Goal: Task Accomplishment & Management: Manage account settings

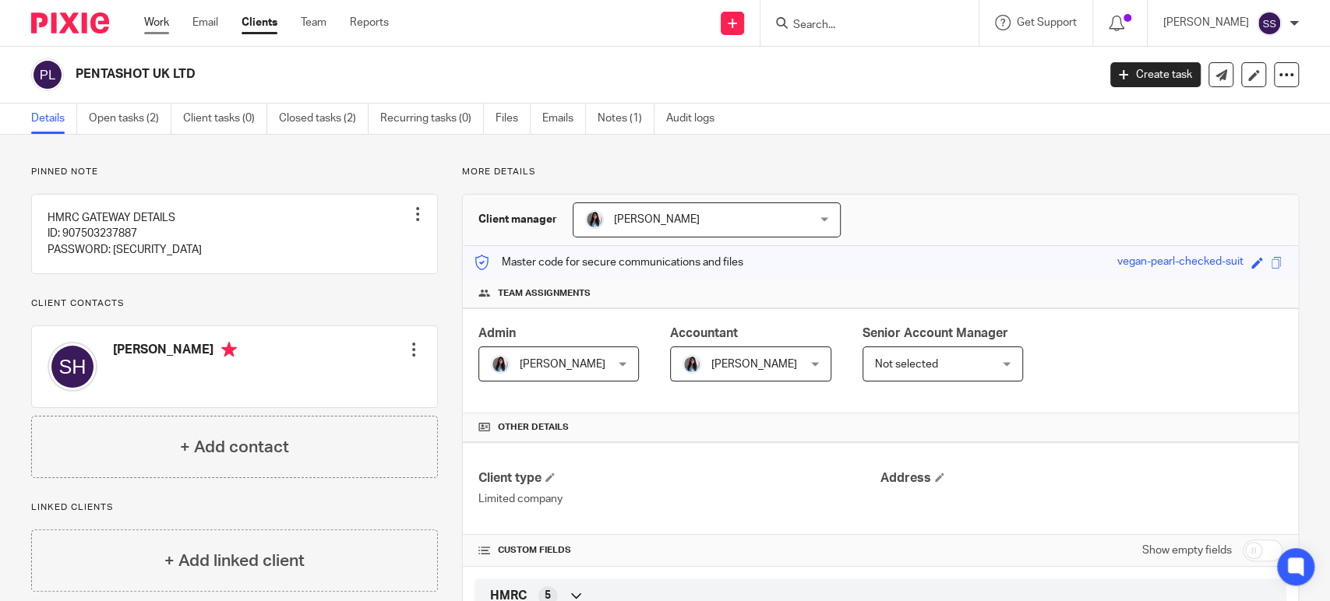
click at [157, 24] on link "Work" at bounding box center [156, 23] width 25 height 16
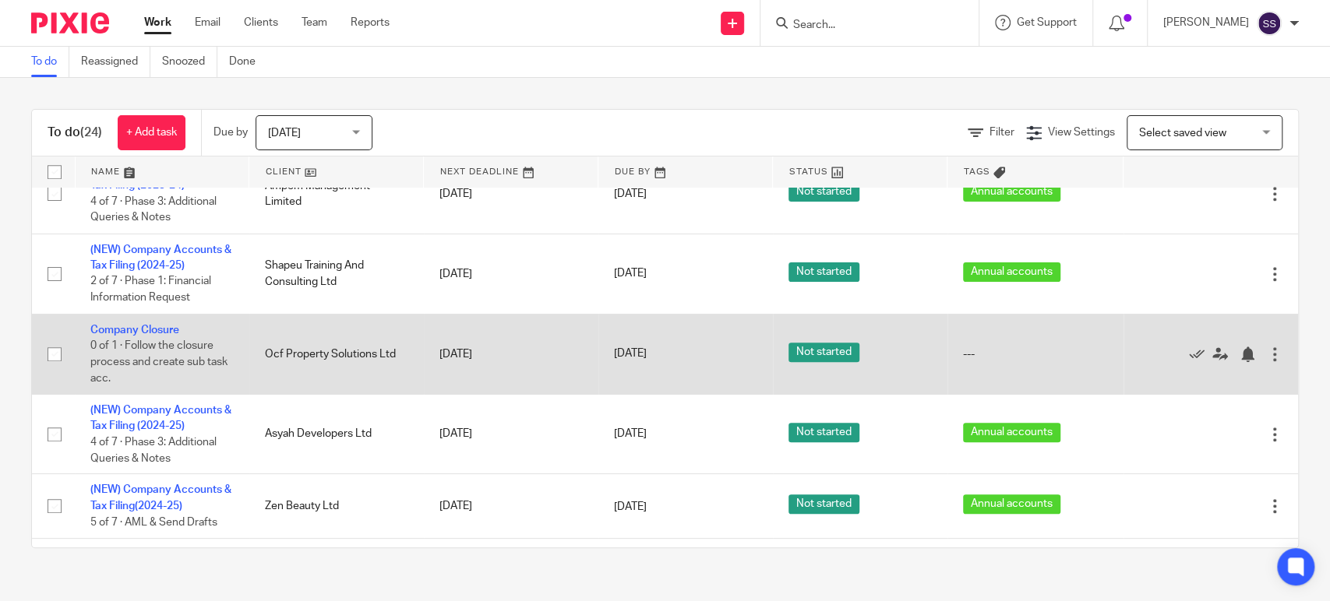
scroll to position [692, 0]
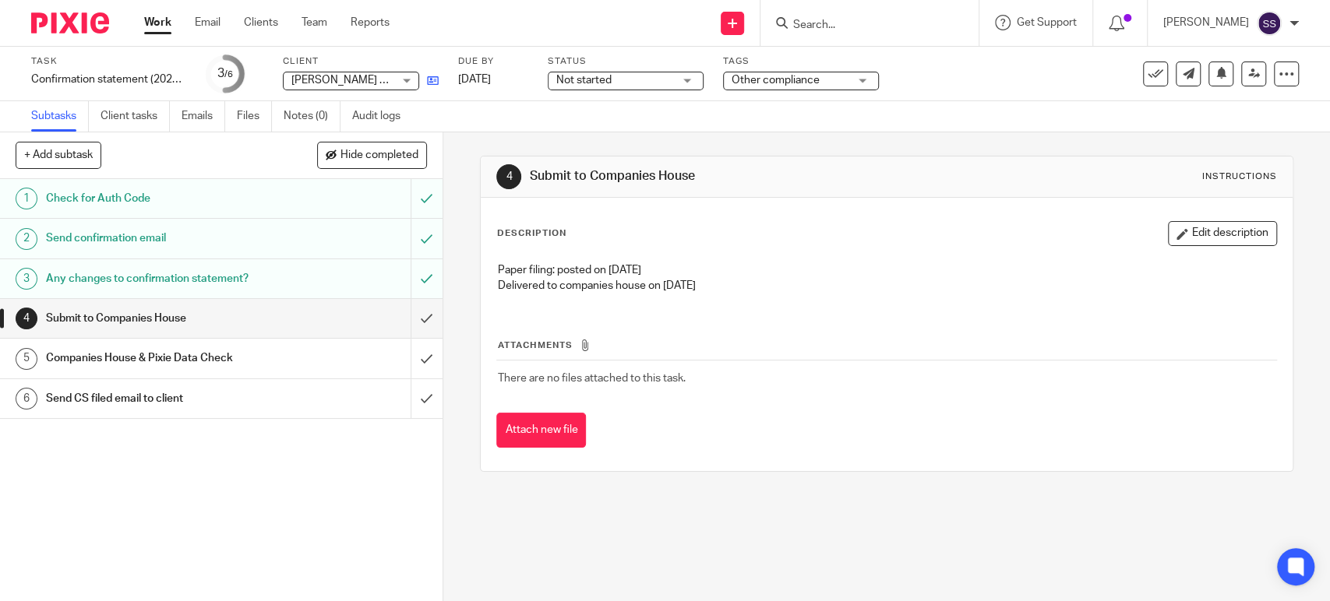
click at [434, 83] on icon at bounding box center [433, 81] width 12 height 12
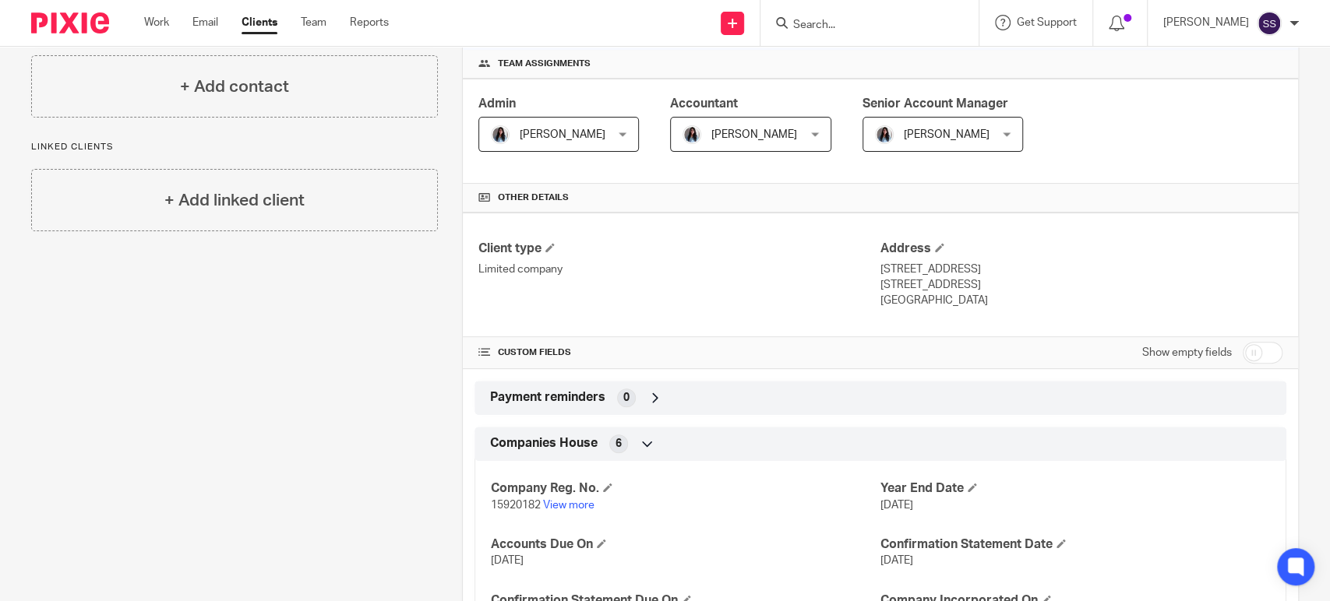
scroll to position [316, 0]
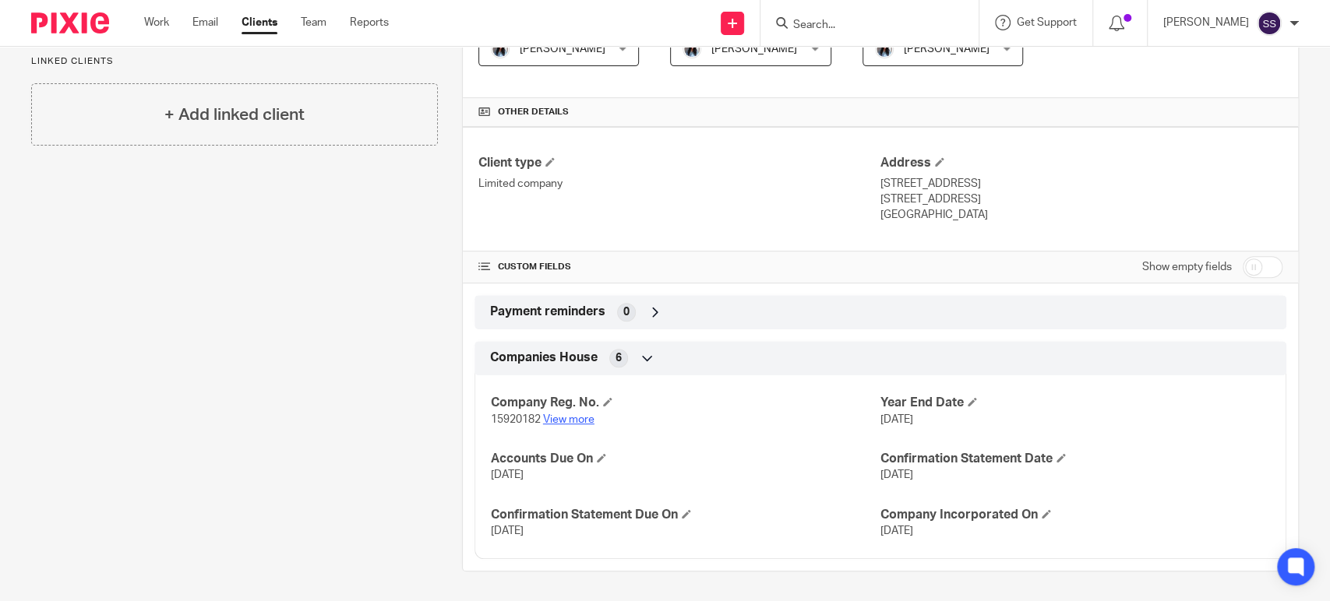
click at [556, 415] on link "View more" at bounding box center [568, 419] width 51 height 11
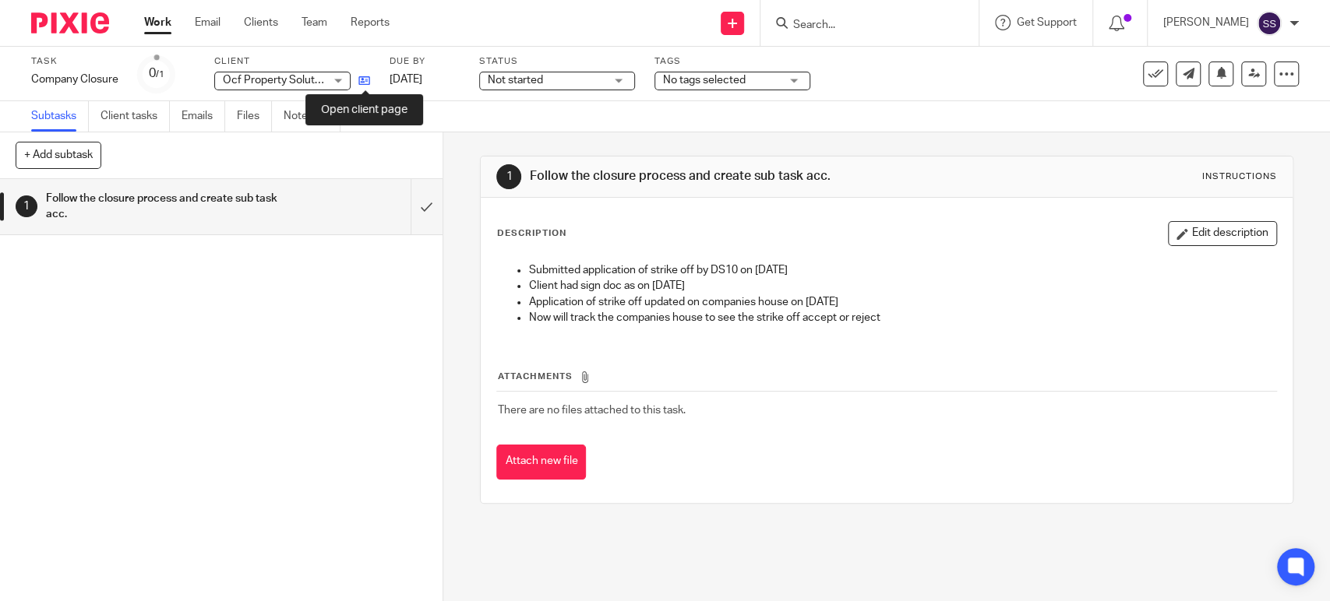
click at [361, 83] on icon at bounding box center [364, 81] width 12 height 12
click at [1173, 242] on button "Edit description" at bounding box center [1222, 233] width 109 height 25
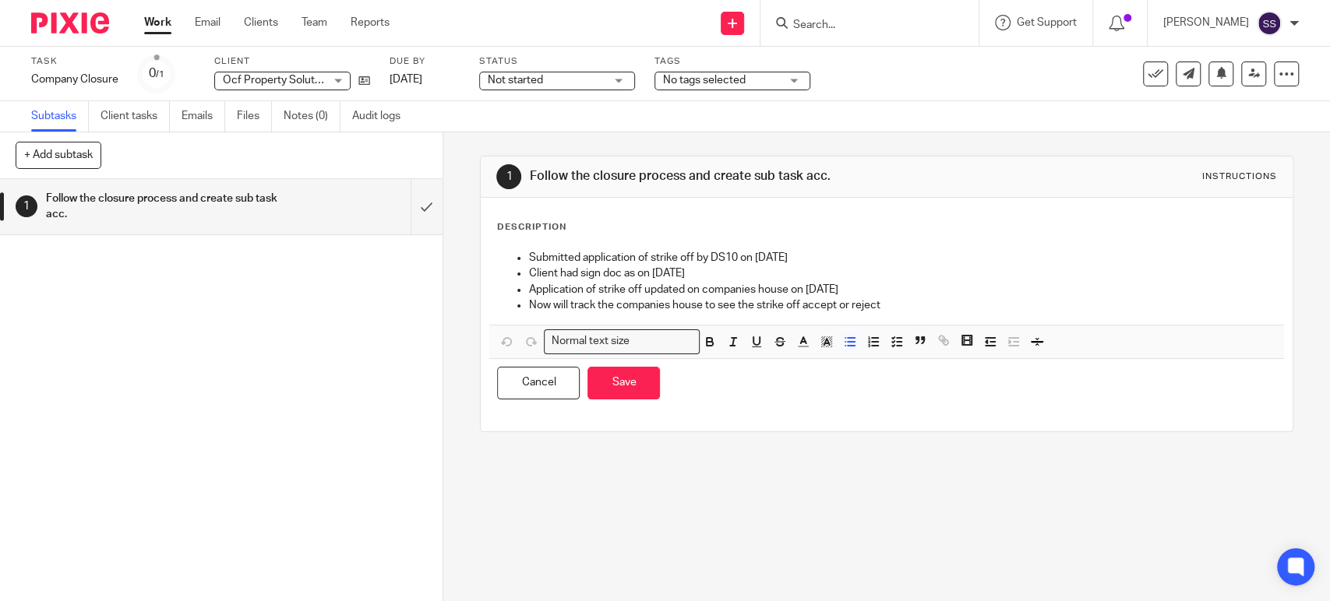
click at [915, 301] on p "Now will track the companies house to see the strike off accept or reject" at bounding box center [901, 306] width 747 height 16
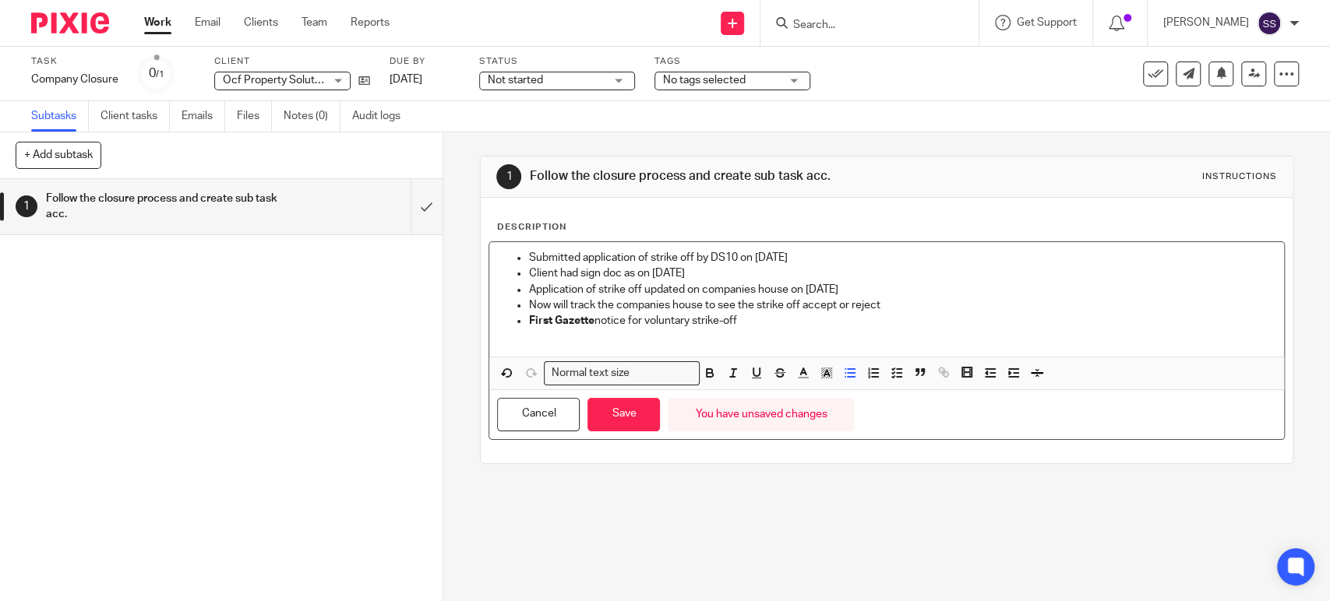
click at [789, 323] on p "First Gazette notice for voluntary strike-off" at bounding box center [901, 321] width 747 height 16
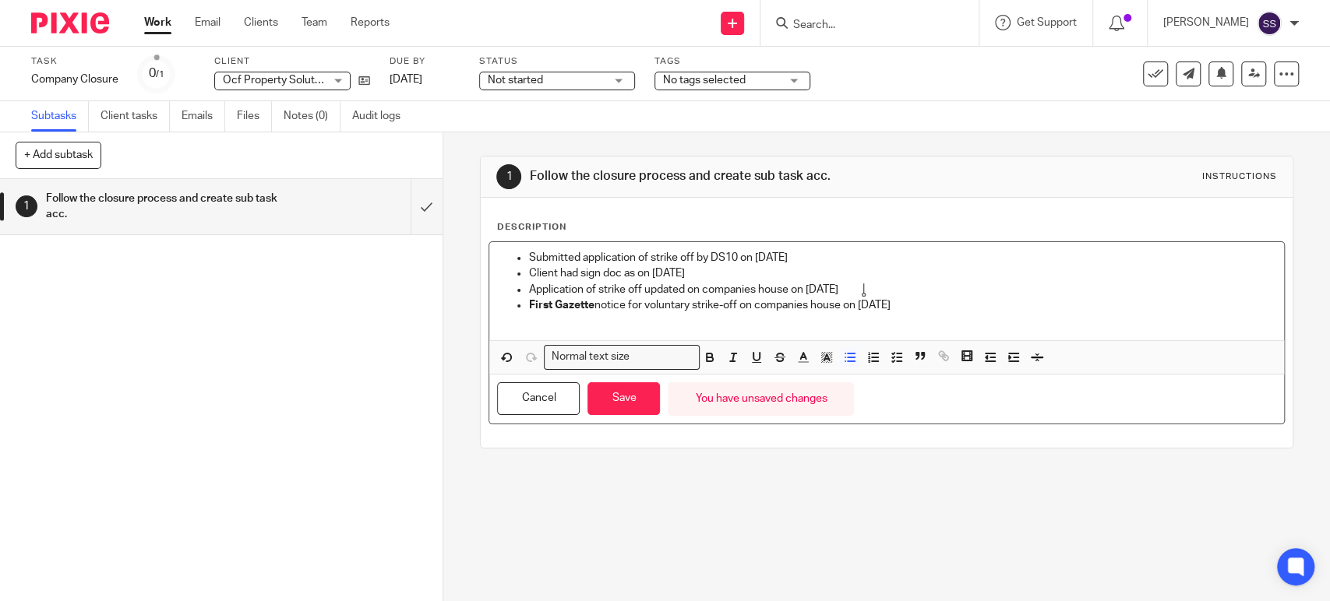
click at [974, 313] on p at bounding box center [901, 321] width 747 height 16
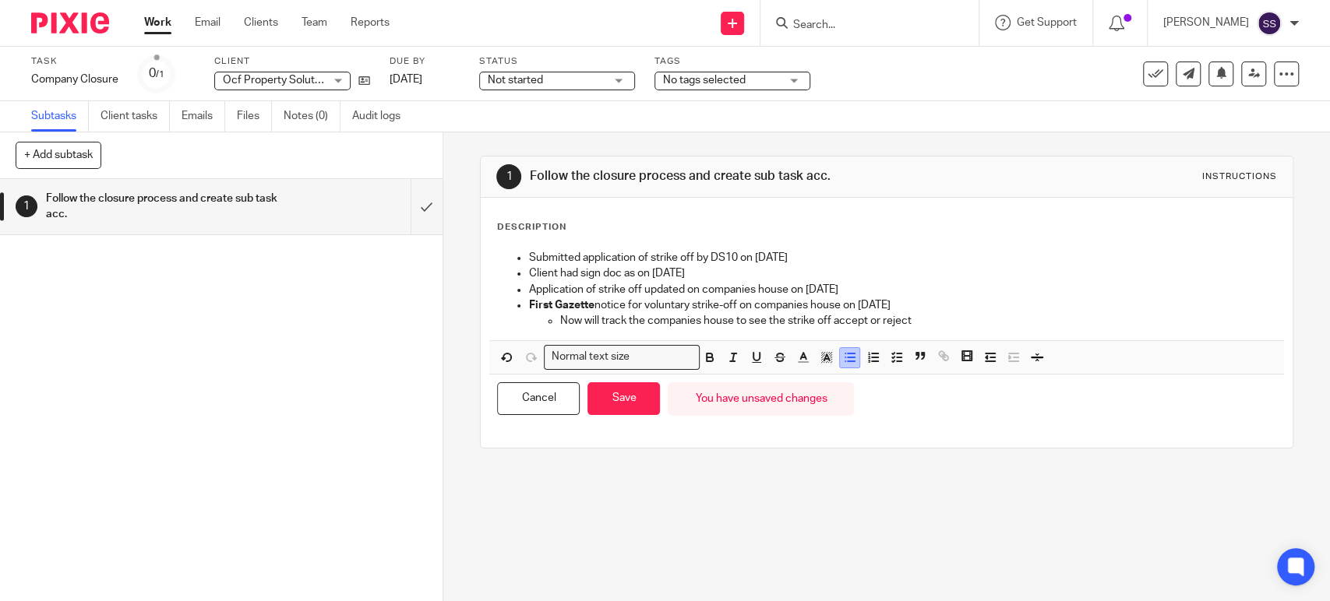
click at [848, 358] on line "button" at bounding box center [851, 358] width 7 height 0
click at [625, 412] on button "Save" at bounding box center [623, 400] width 72 height 34
click at [460, 86] on link "22 Sep 2025" at bounding box center [425, 80] width 70 height 16
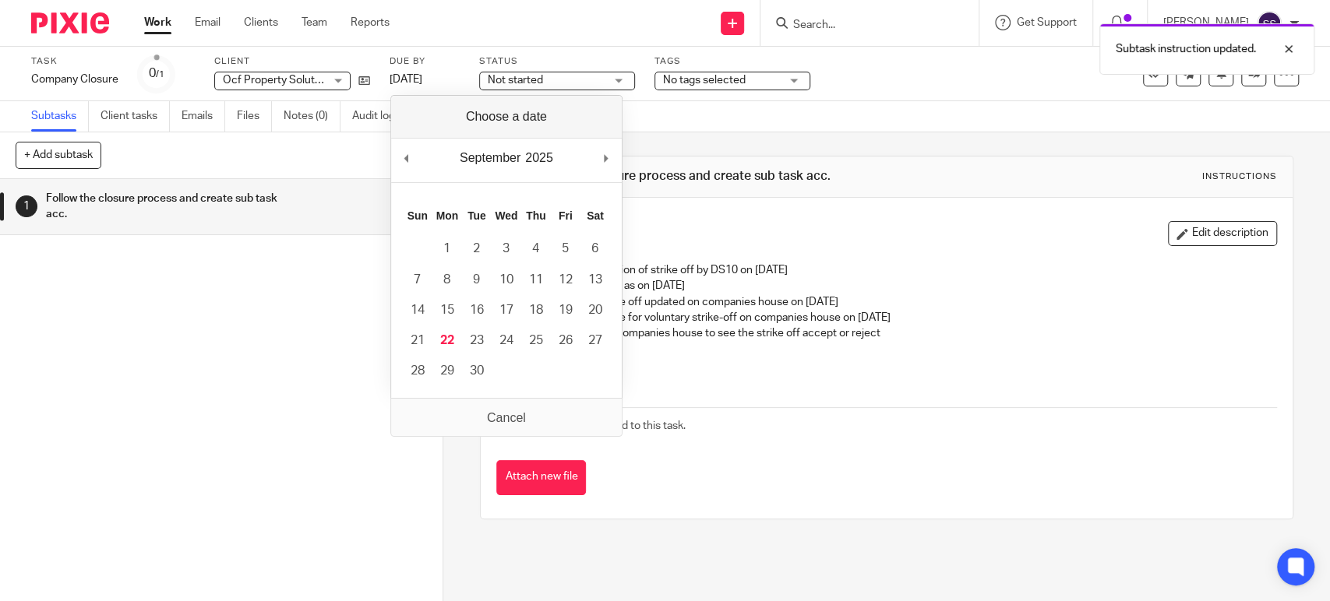
click at [601, 157] on div "September January February March April May June July August September October N…" at bounding box center [506, 161] width 231 height 44
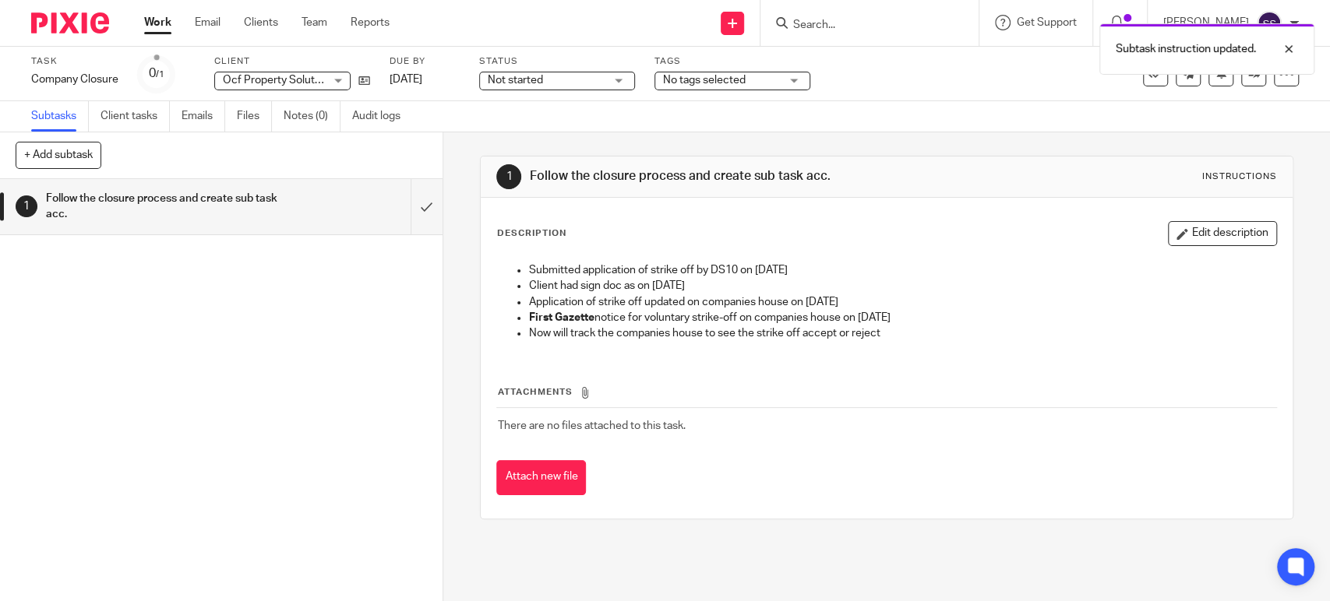
click at [206, 275] on div "1 Follow the closure process and create sub task acc." at bounding box center [221, 390] width 443 height 422
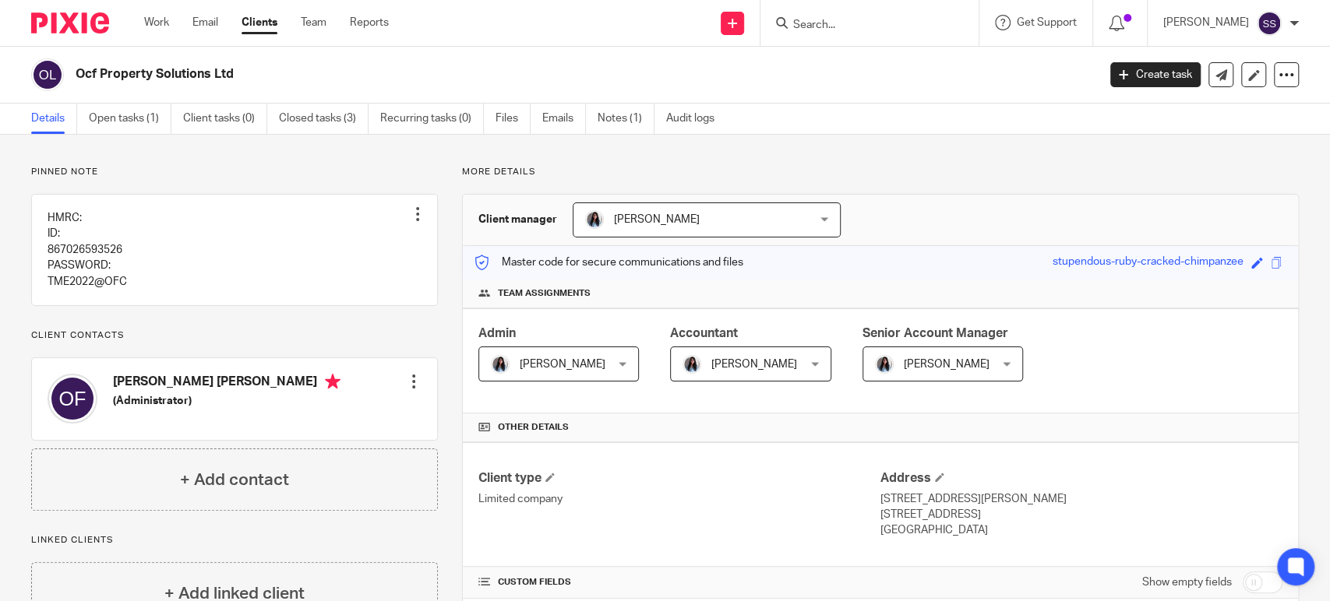
scroll to position [601, 0]
